Goal: Complete application form

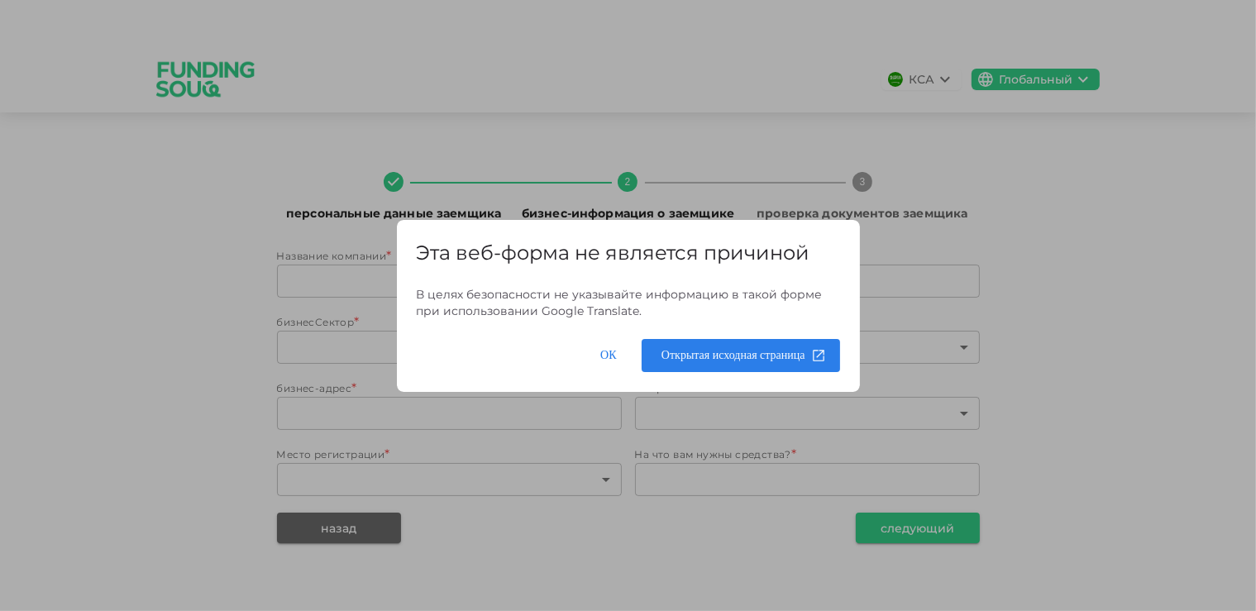
click at [656, 361] on span at bounding box center [741, 356] width 198 height 40
click at [602, 356] on span at bounding box center [608, 356] width 53 height 40
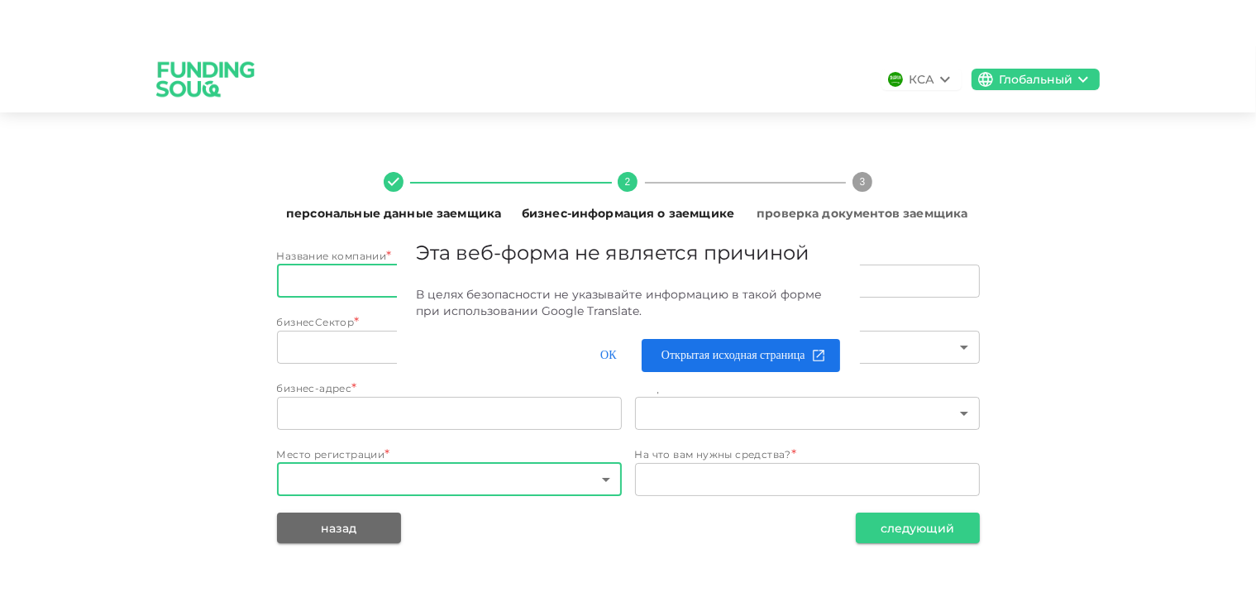
click at [596, 480] on body "КСА Глобальный персональные данные заемщика 2 бизнес-информация о заемщике 3 пр…" at bounding box center [628, 351] width 1256 height 611
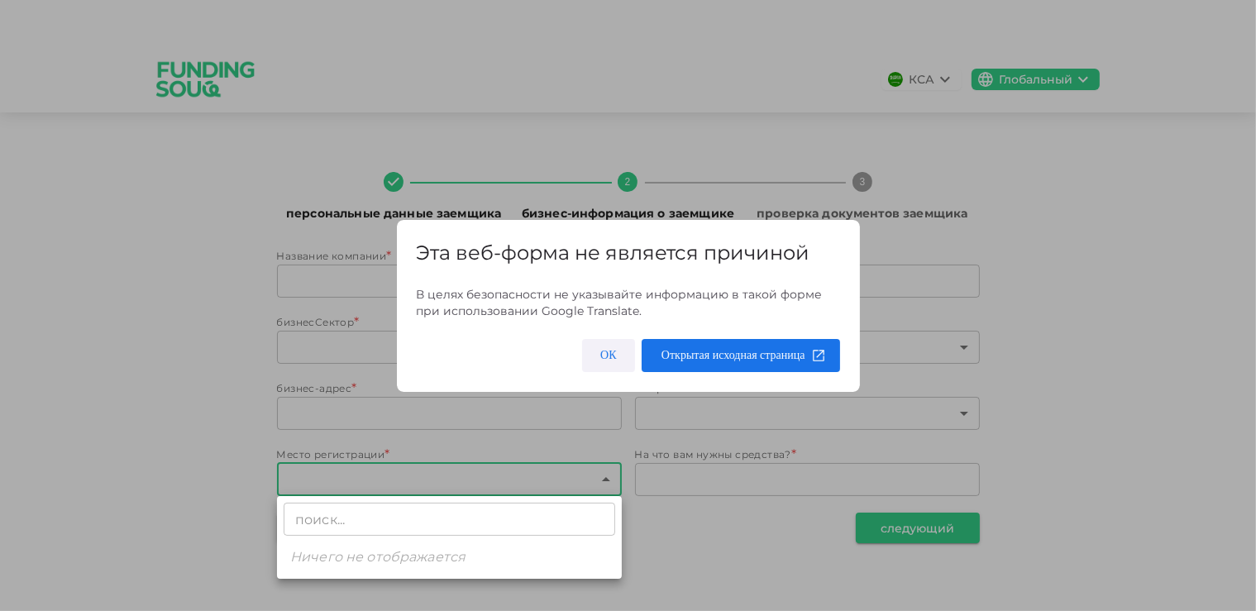
click at [610, 356] on span at bounding box center [608, 356] width 53 height 40
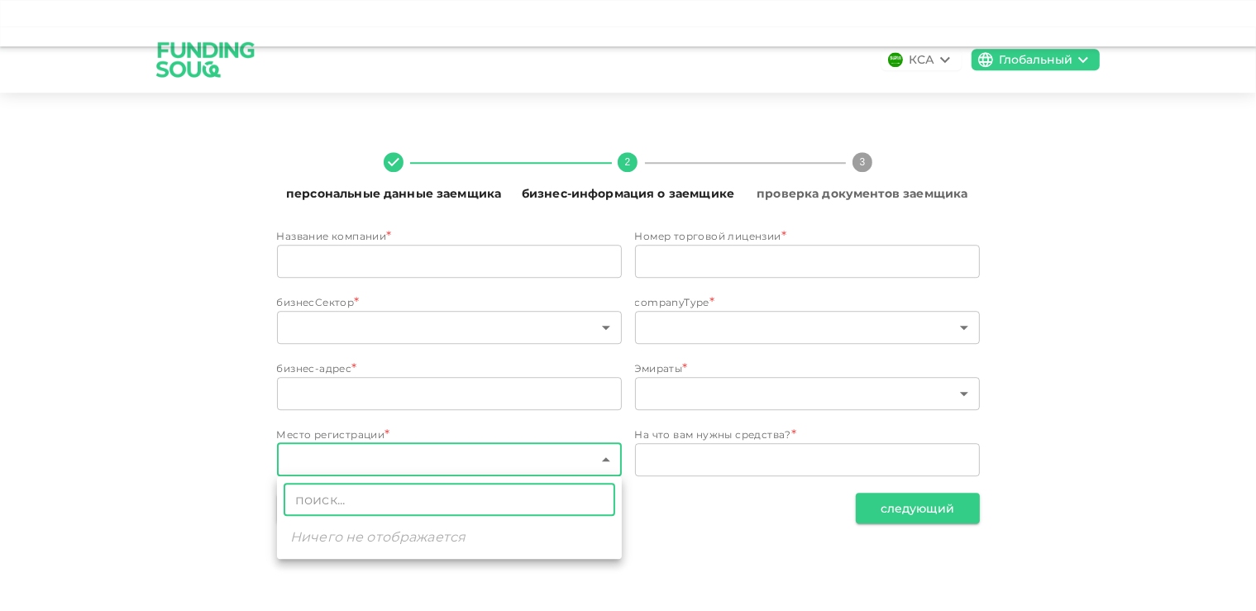
scroll to position [46, 0]
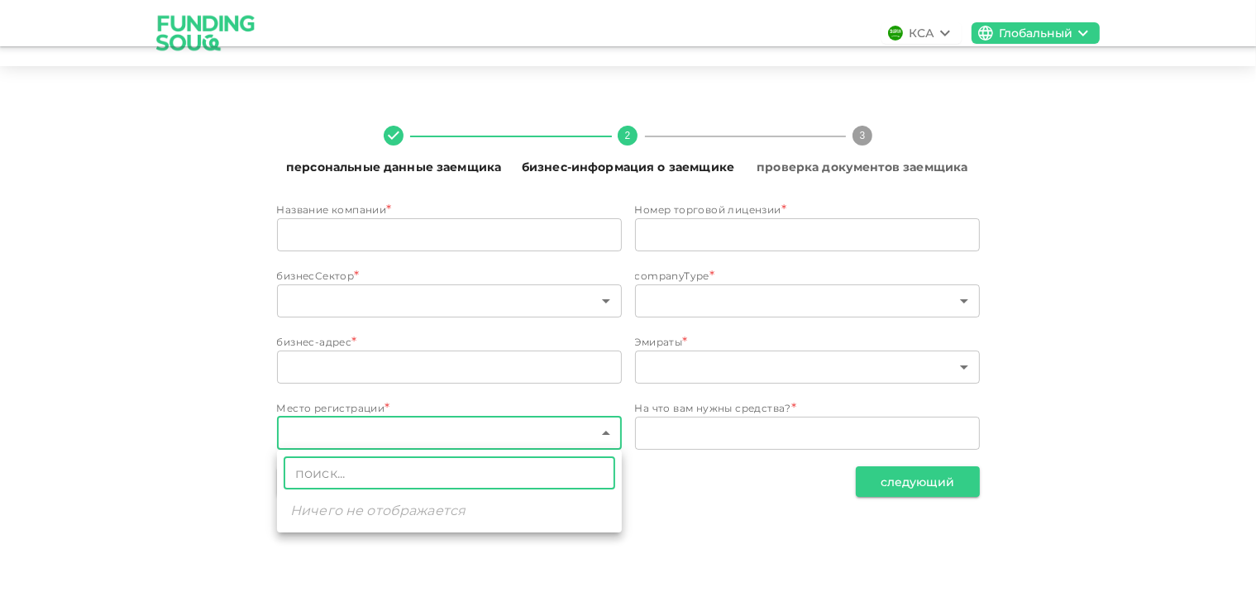
click at [503, 485] on input "text" at bounding box center [450, 472] width 332 height 33
type input "[GEOGRAPHIC_DATA]"
click at [592, 475] on icon at bounding box center [594, 473] width 12 height 12
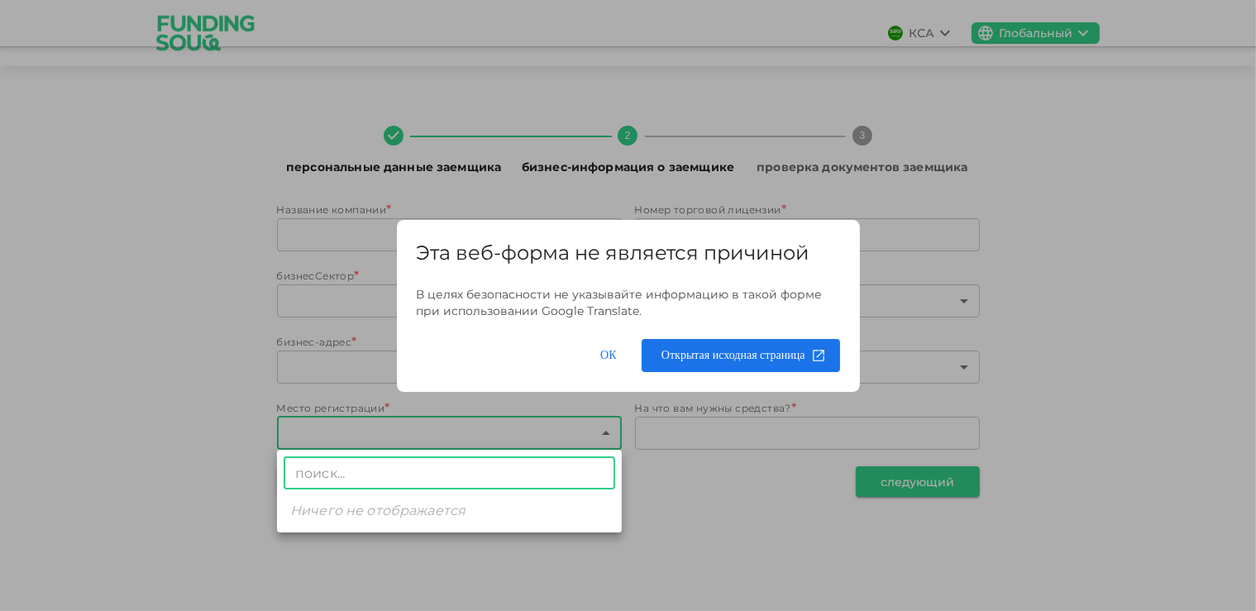
click at [358, 471] on input "text" at bounding box center [450, 472] width 332 height 33
click at [610, 351] on span at bounding box center [608, 356] width 53 height 40
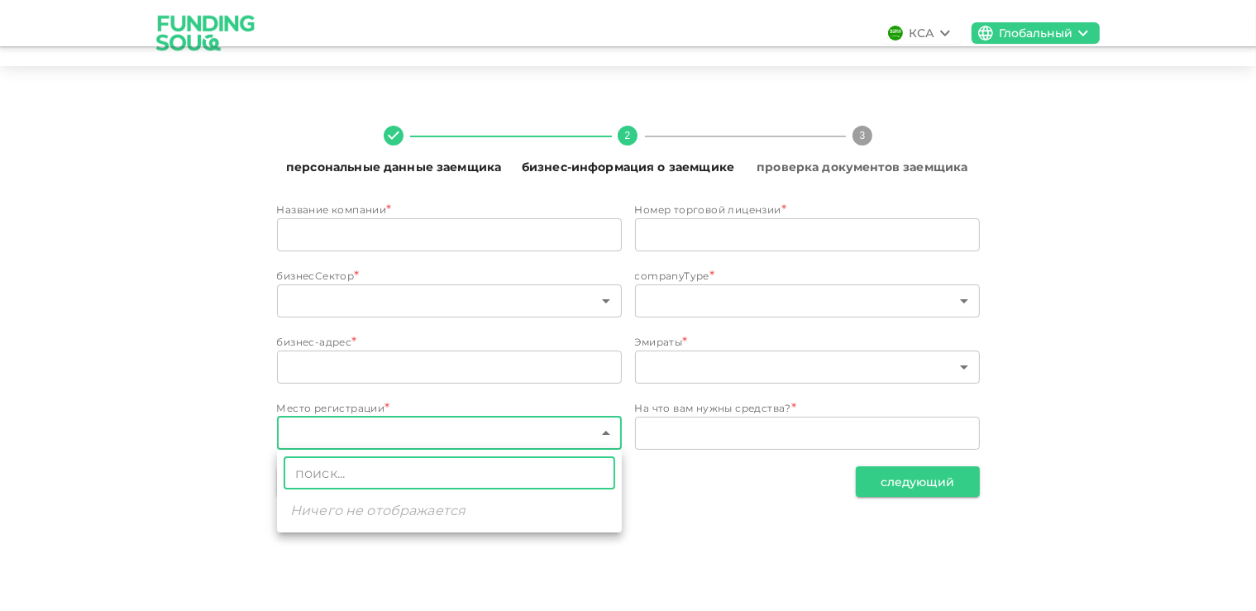
click at [606, 435] on div at bounding box center [628, 305] width 1256 height 611
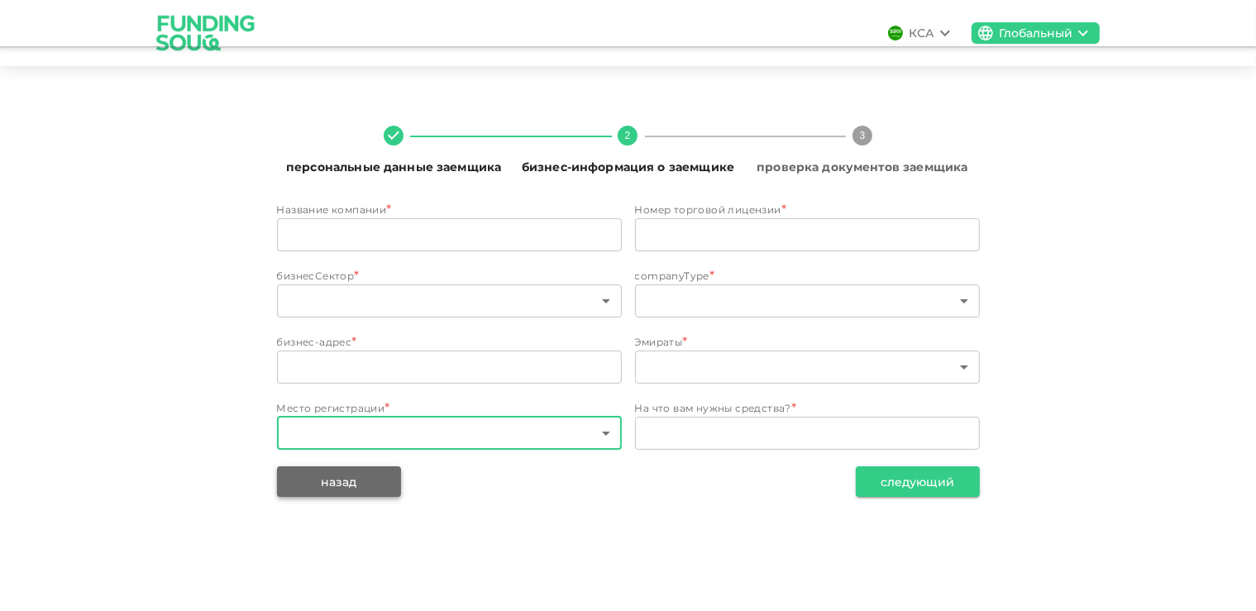
click at [382, 481] on button "назад" at bounding box center [339, 481] width 124 height 31
